Goal: Obtain resource: Download file/media

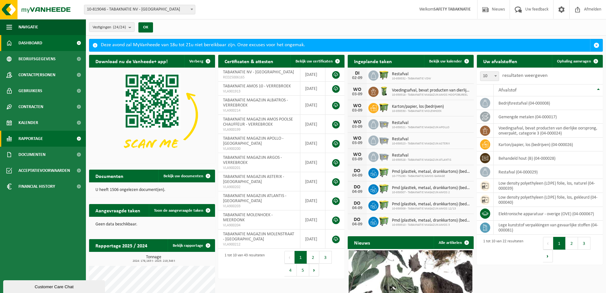
click at [44, 135] on link "Rapportage" at bounding box center [43, 139] width 86 height 16
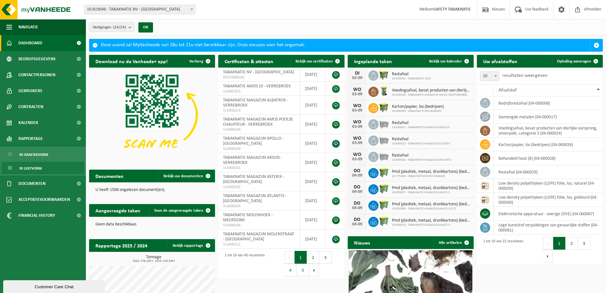
click at [60, 170] on link "In lijstvorm" at bounding box center [43, 168] width 83 height 12
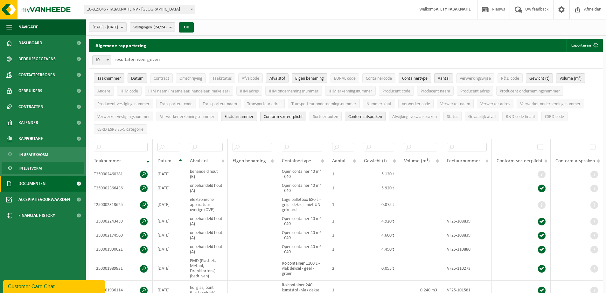
click at [28, 184] on span "Documenten" at bounding box center [31, 183] width 27 height 16
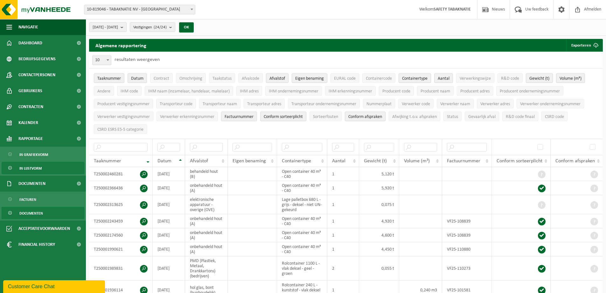
click at [29, 209] on span "Documenten" at bounding box center [31, 213] width 24 height 12
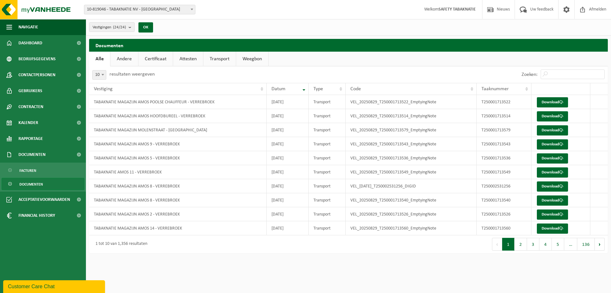
click at [219, 58] on link "Transport" at bounding box center [219, 59] width 32 height 15
click at [548, 116] on link "Download" at bounding box center [552, 116] width 31 height 10
click at [522, 246] on button "2" at bounding box center [521, 243] width 12 height 13
click at [532, 245] on button "3" at bounding box center [533, 243] width 12 height 13
click at [546, 246] on button "4" at bounding box center [546, 243] width 12 height 13
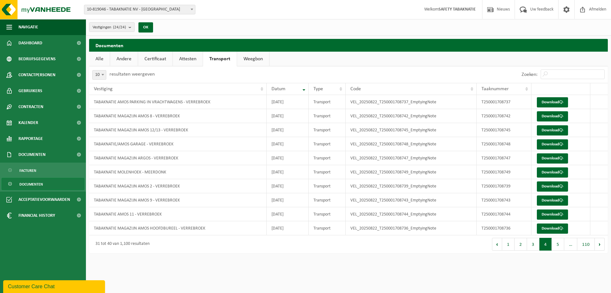
click at [546, 246] on button "4" at bounding box center [546, 243] width 12 height 13
